Goal: Transaction & Acquisition: Purchase product/service

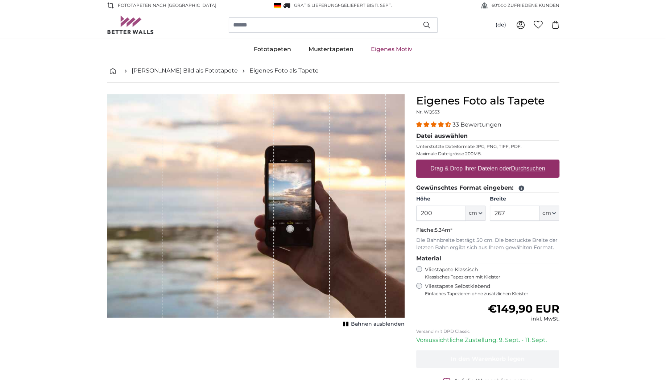
drag, startPoint x: 440, startPoint y: 215, endPoint x: 293, endPoint y: 203, distance: 148.4
click at [416, 206] on input "200" at bounding box center [441, 213] width 50 height 15
type input "296"
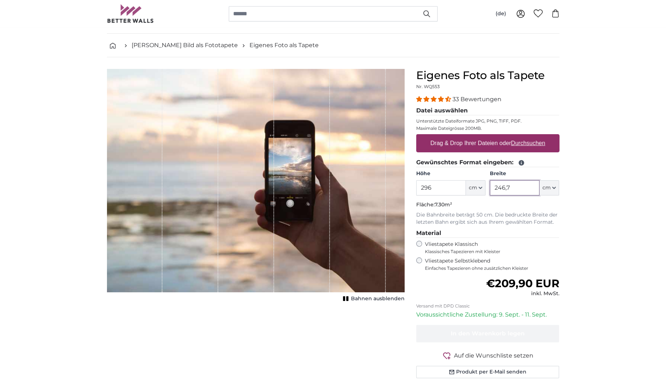
scroll to position [38, 0]
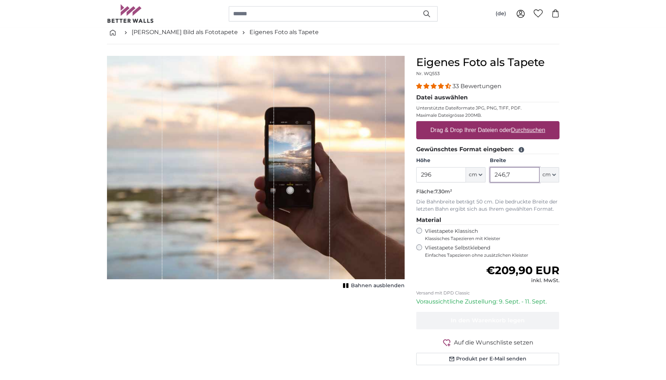
type input "246,7"
click at [425, 272] on div "Normaler Preis €209,90 EUR inkl. MwSt." at bounding box center [487, 274] width 143 height 20
click at [422, 227] on fieldset "Material Vliestapete Klassisch Klassisches Tapezieren mit Kleister Vliestapete …" at bounding box center [487, 237] width 143 height 42
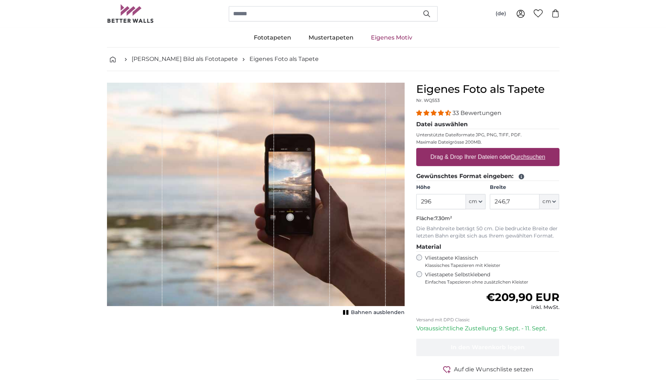
scroll to position [0, 0]
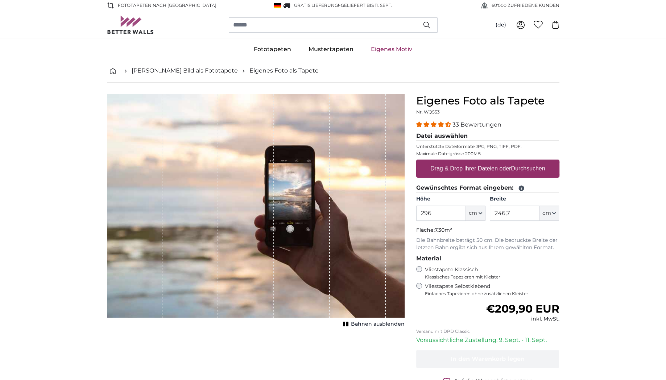
drag, startPoint x: 443, startPoint y: 212, endPoint x: 304, endPoint y: 208, distance: 138.5
click at [416, 209] on input "296" at bounding box center [441, 213] width 50 height 15
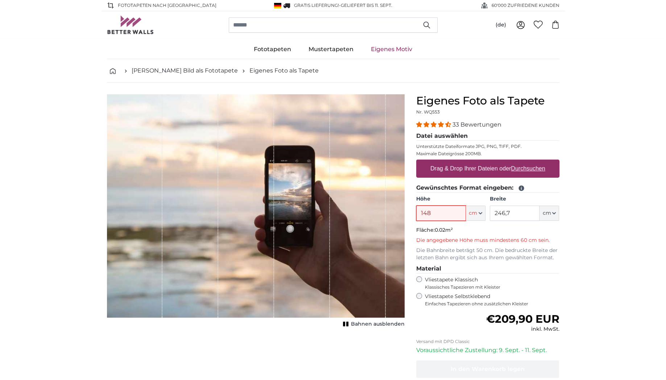
type input "148"
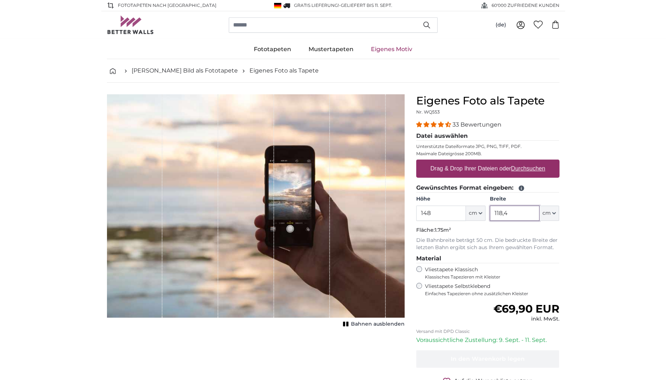
type input "118,4"
drag, startPoint x: 438, startPoint y: 212, endPoint x: 338, endPoint y: 211, distance: 100.0
click at [416, 211] on input "148" at bounding box center [441, 213] width 50 height 15
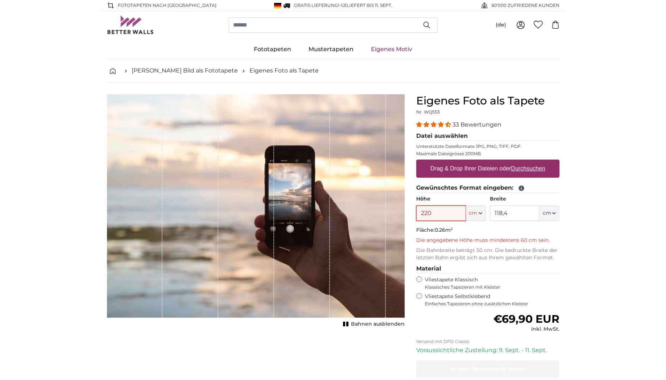
type input "220"
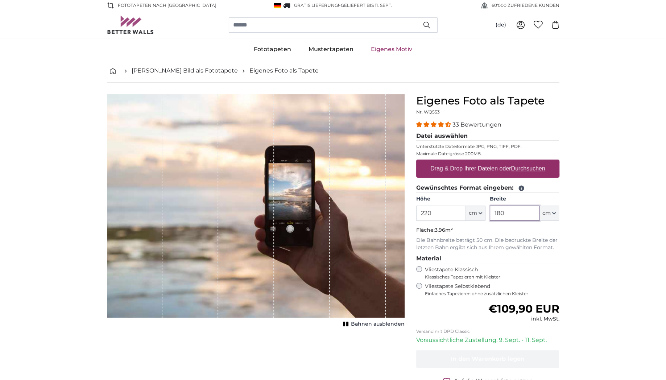
type input "180"
